Goal: Information Seeking & Learning: Stay updated

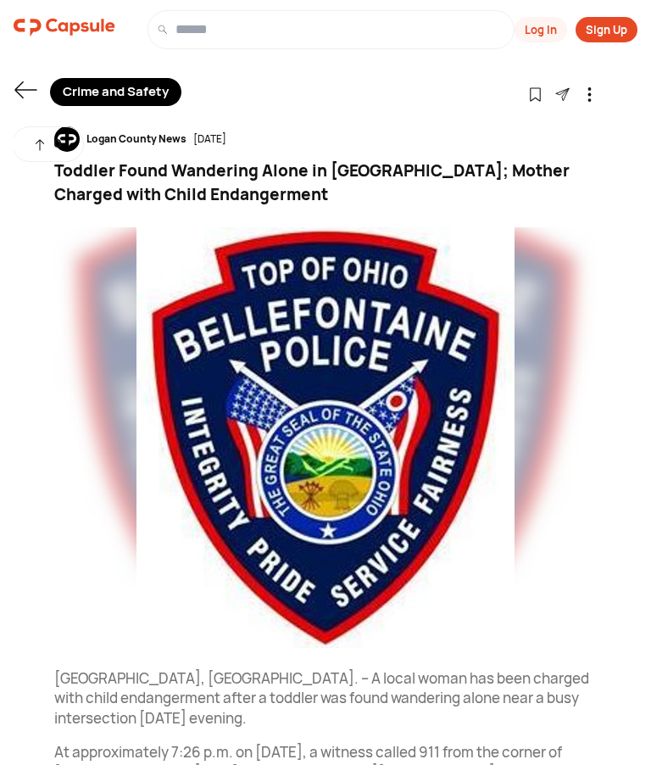
click at [26, 96] on icon at bounding box center [26, 90] width 24 height 24
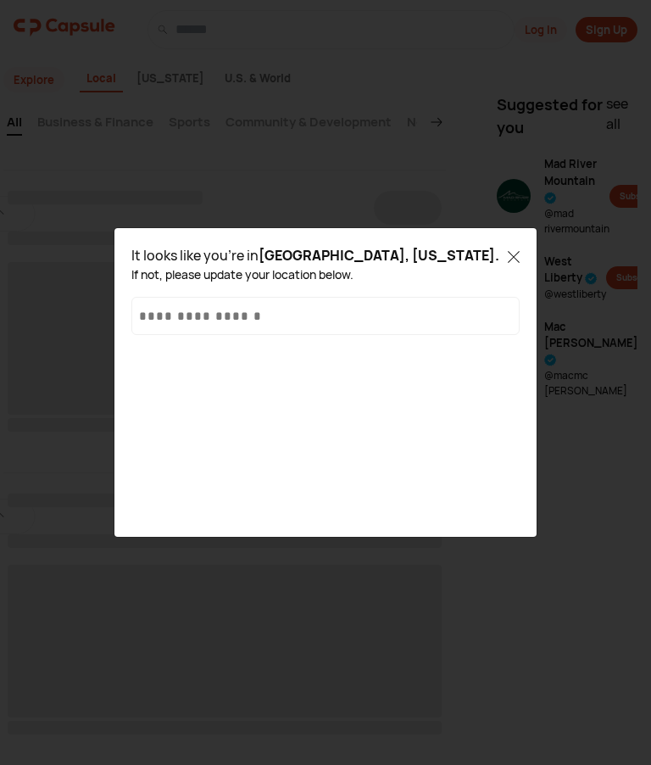
click at [517, 254] on icon at bounding box center [514, 257] width 12 height 12
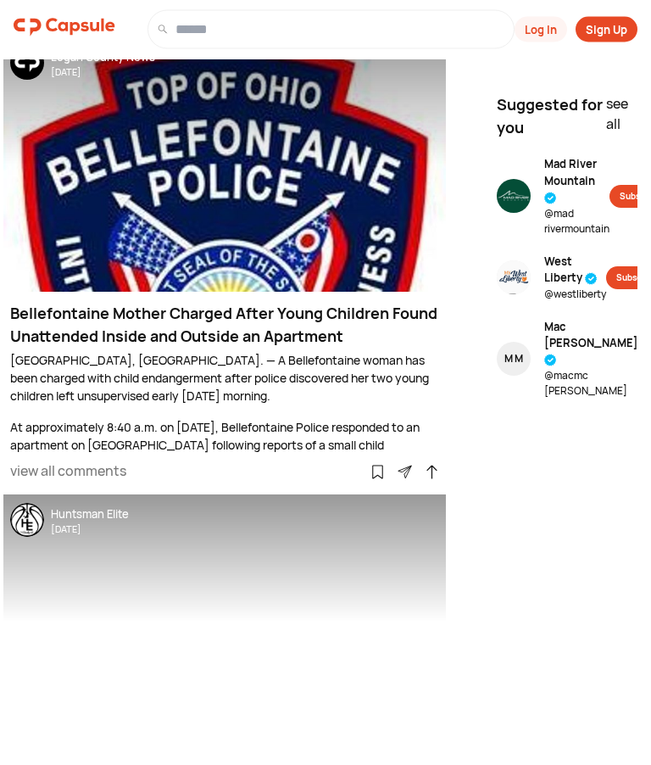
scroll to position [20637, 0]
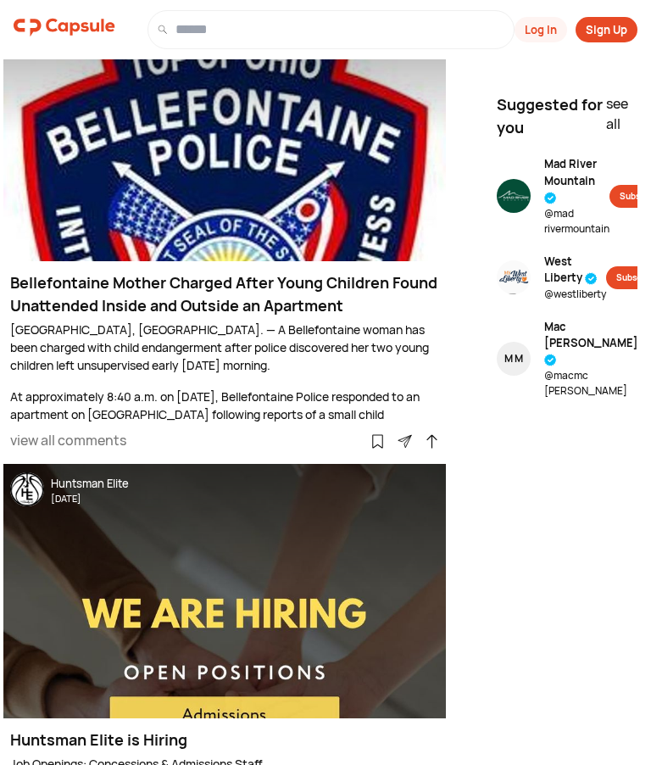
click at [240, 321] on p "[GEOGRAPHIC_DATA], [GEOGRAPHIC_DATA]. — A Bellefontaine woman has been charged …" at bounding box center [224, 347] width 429 height 53
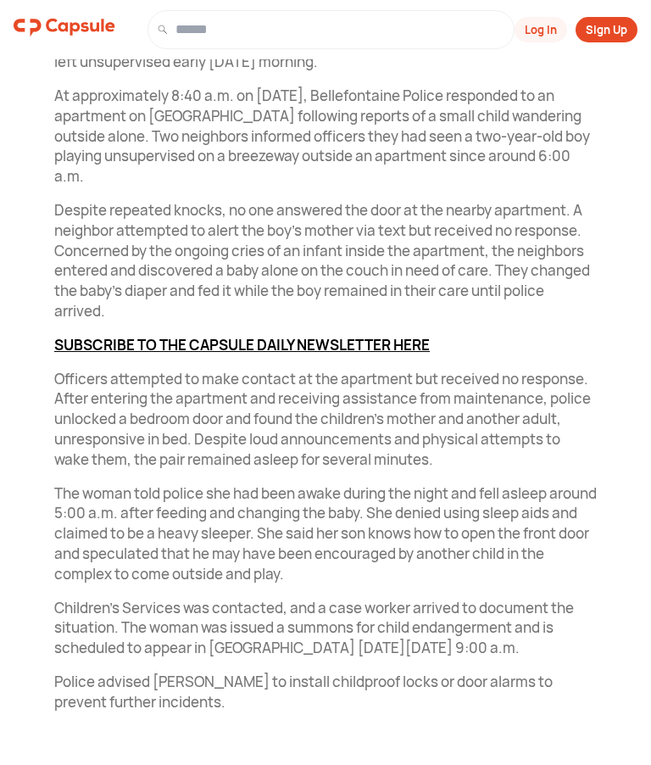
scroll to position [677, 0]
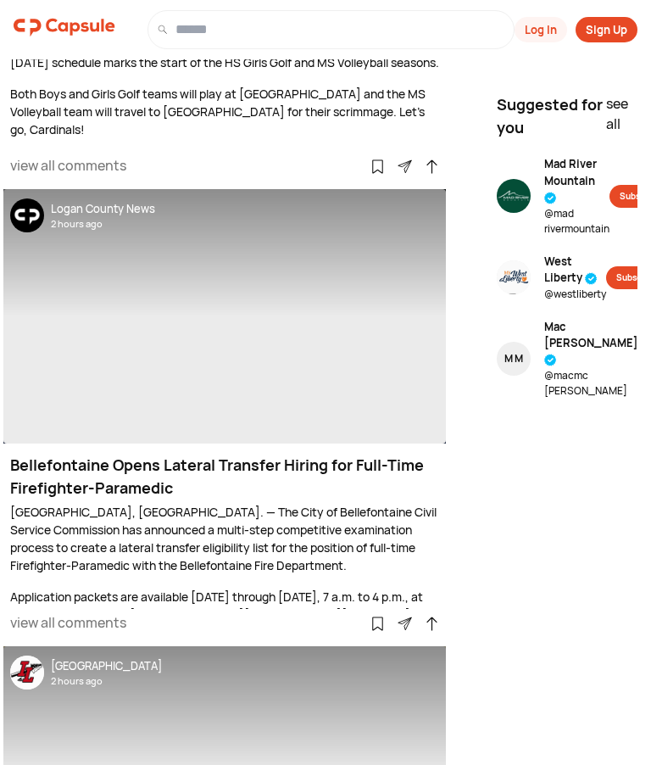
scroll to position [20637, 0]
